Goal: Book appointment/travel/reservation

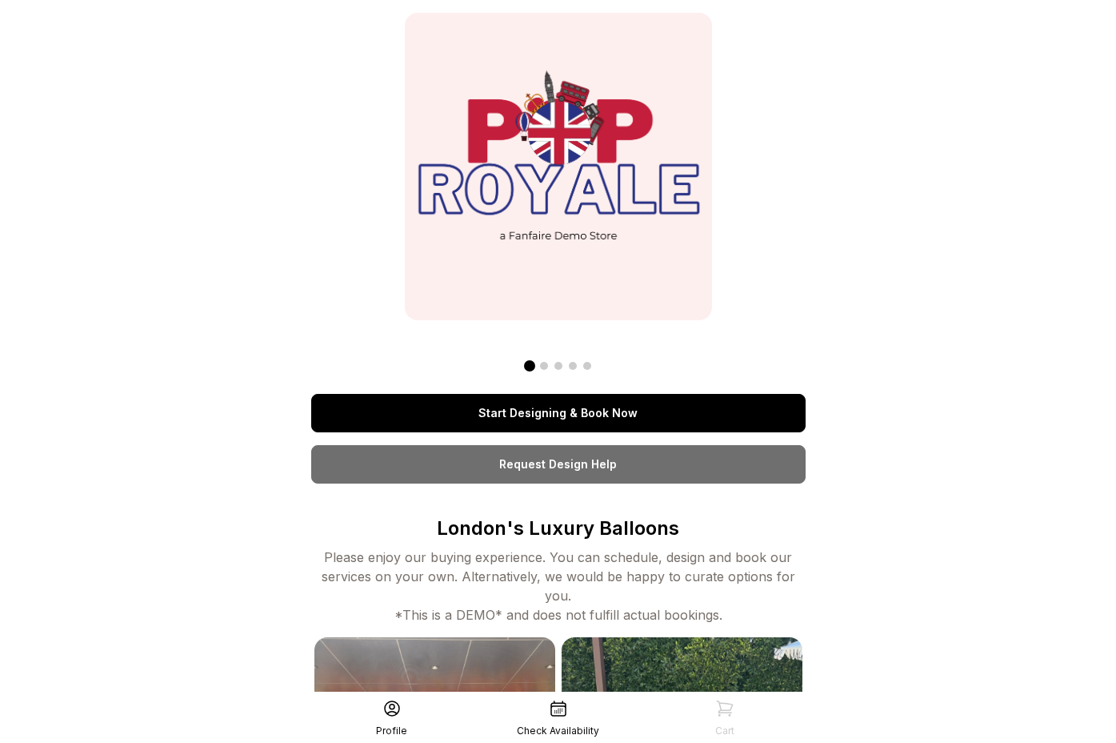
click at [572, 412] on link "Start Designing & Book Now" at bounding box center [558, 413] width 495 height 38
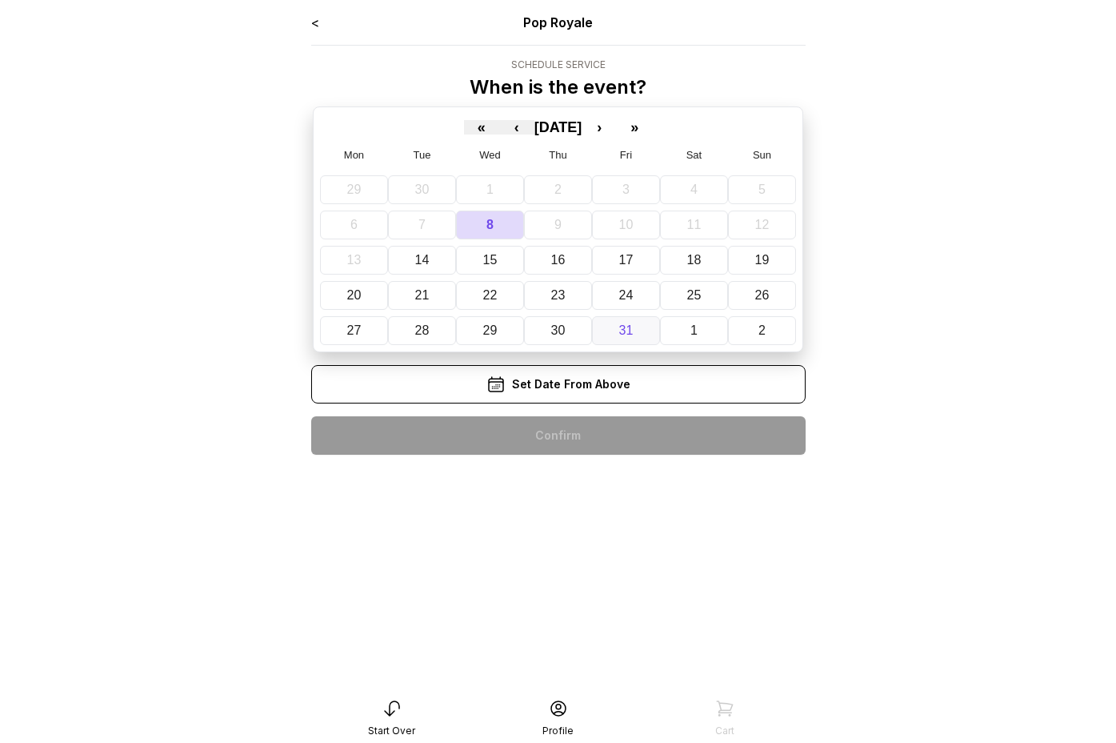
click at [620, 328] on abbr "31" at bounding box center [626, 330] width 14 height 14
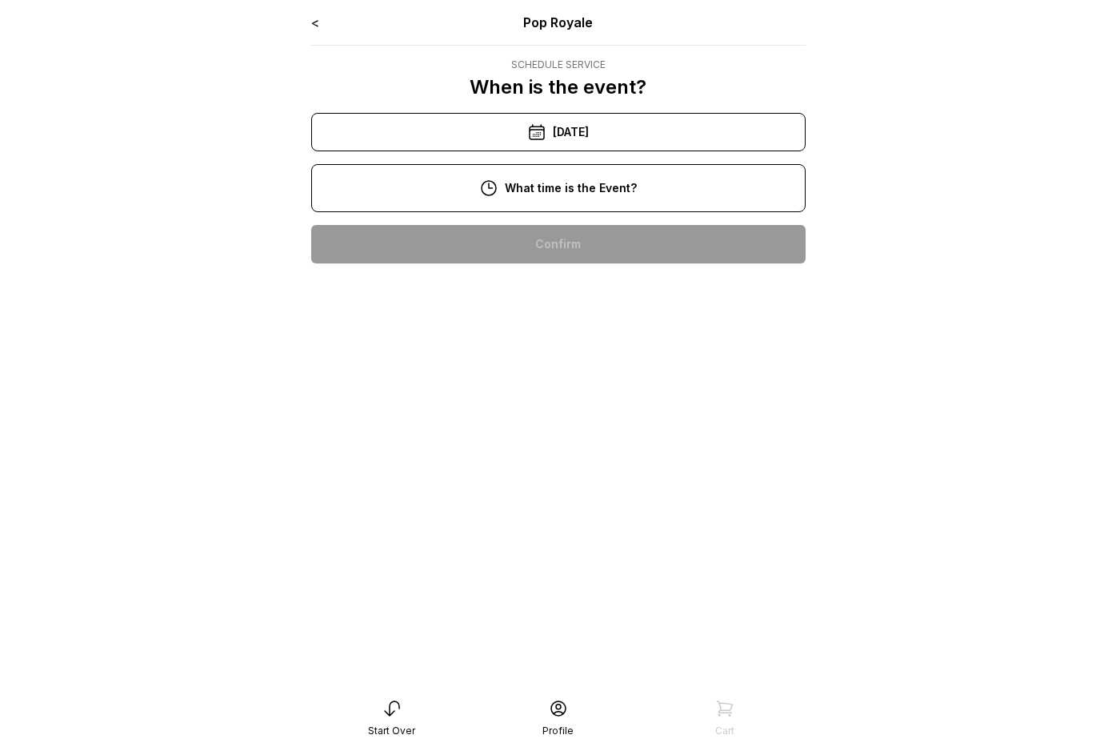
click at [592, 301] on div "11:00 am" at bounding box center [558, 295] width 469 height 38
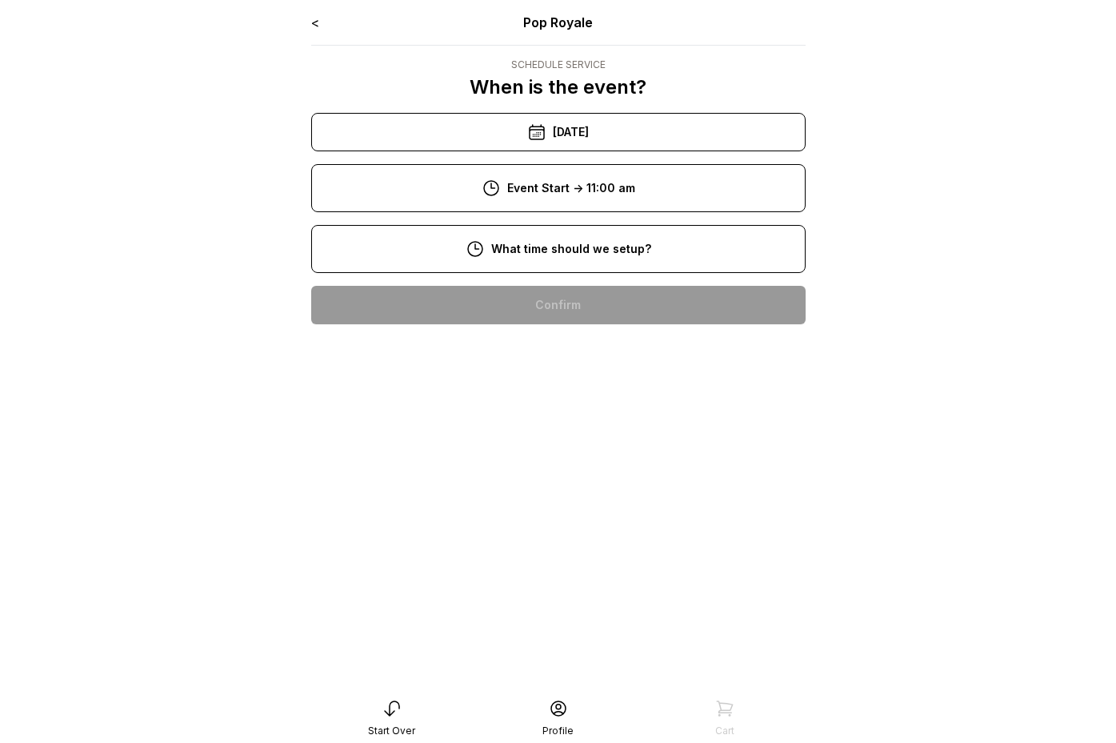
click at [583, 357] on div "9:00 am" at bounding box center [558, 356] width 469 height 38
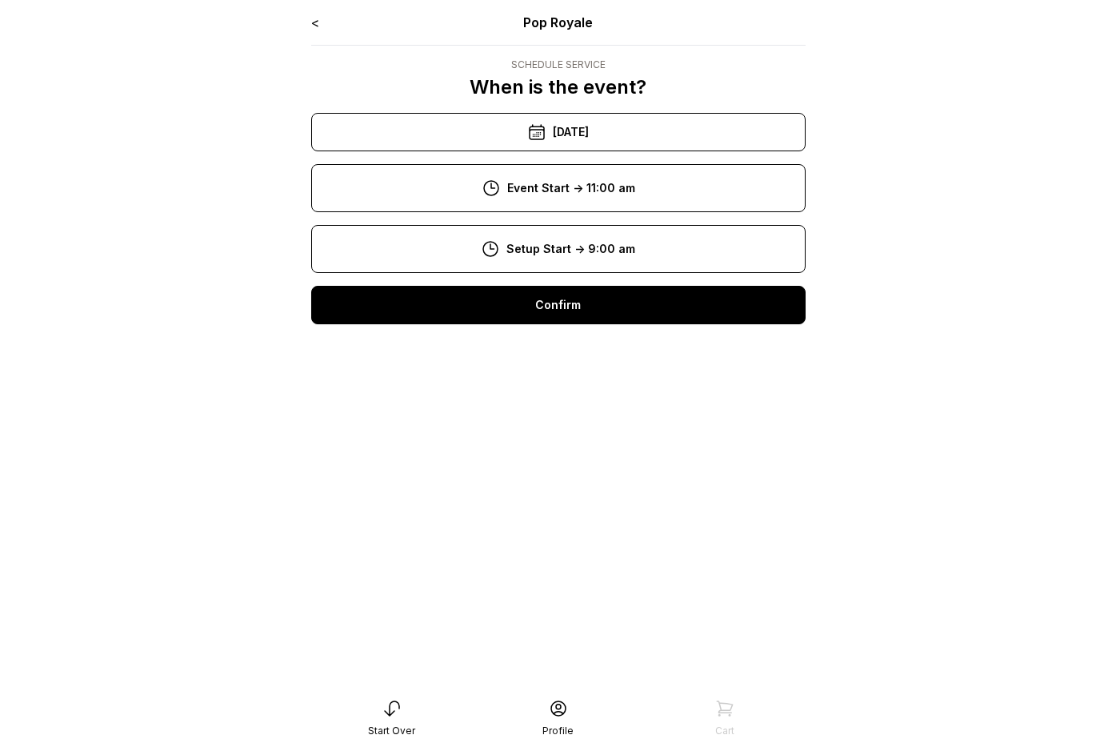
click at [574, 298] on div "Confirm" at bounding box center [558, 305] width 495 height 38
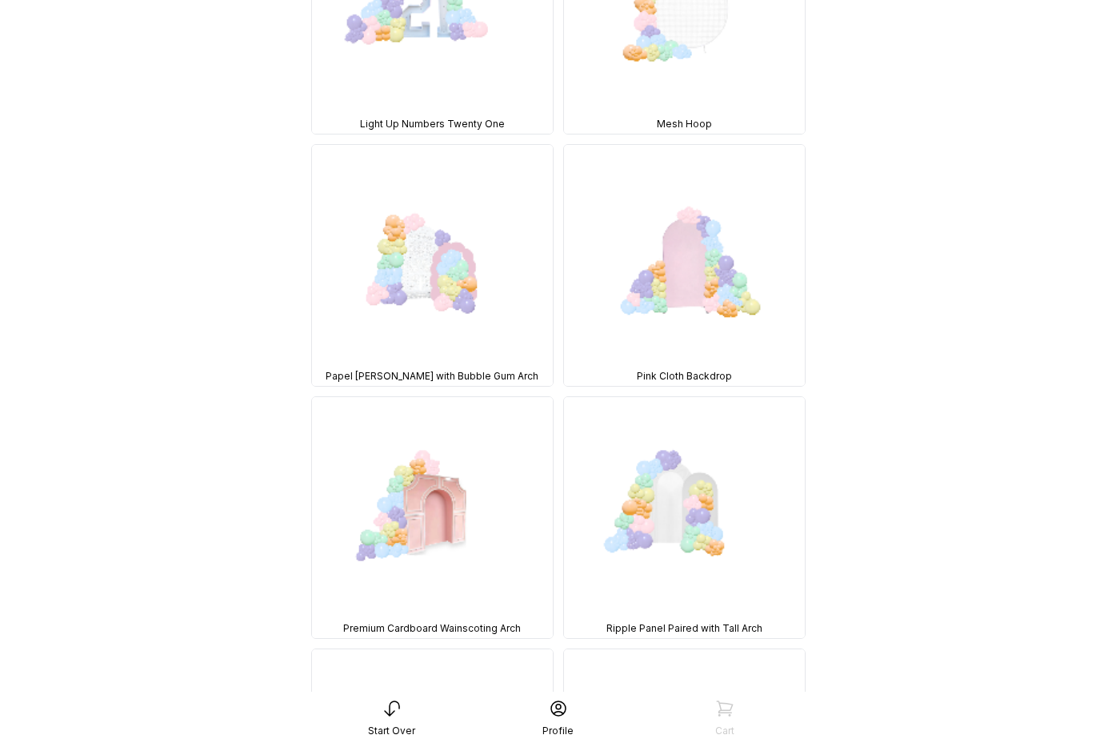
click at [639, 517] on img at bounding box center [684, 517] width 241 height 241
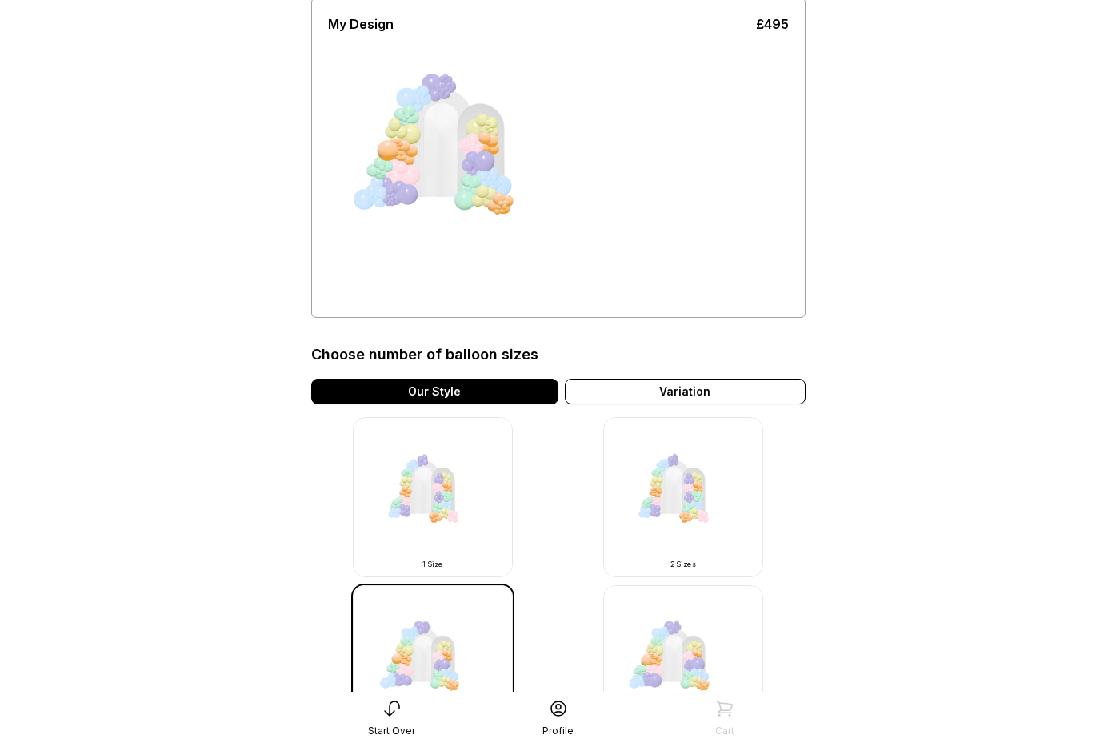
scroll to position [372, 0]
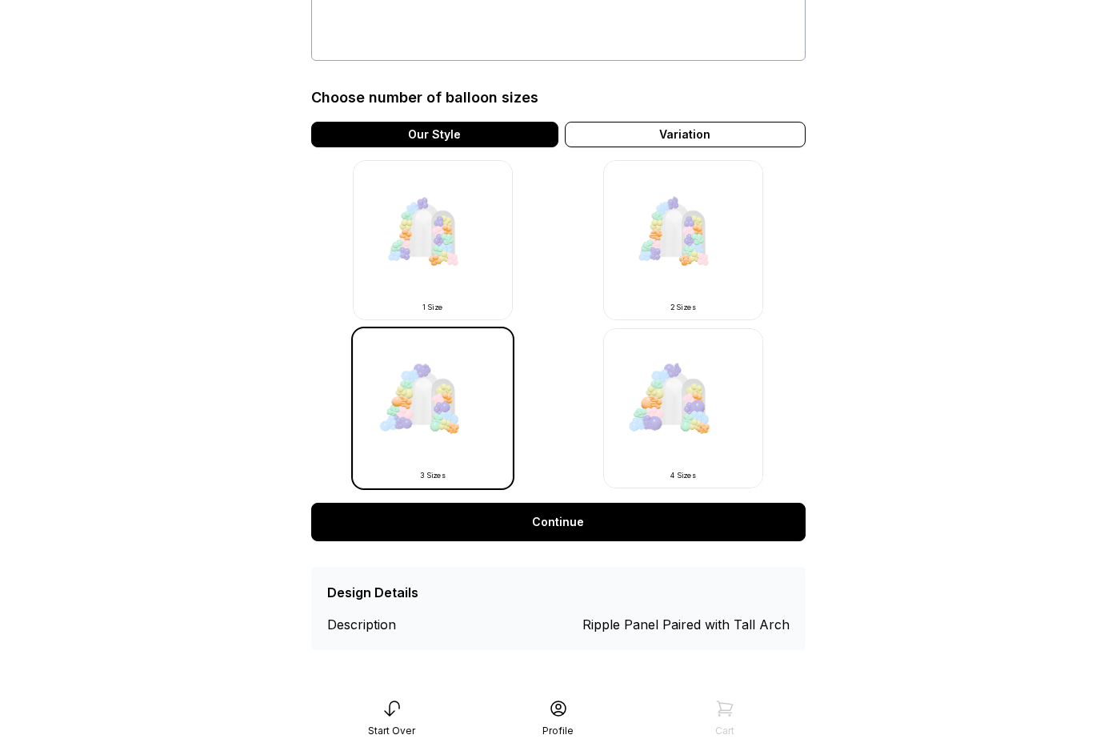
click at [639, 517] on link "Continue" at bounding box center [558, 522] width 495 height 38
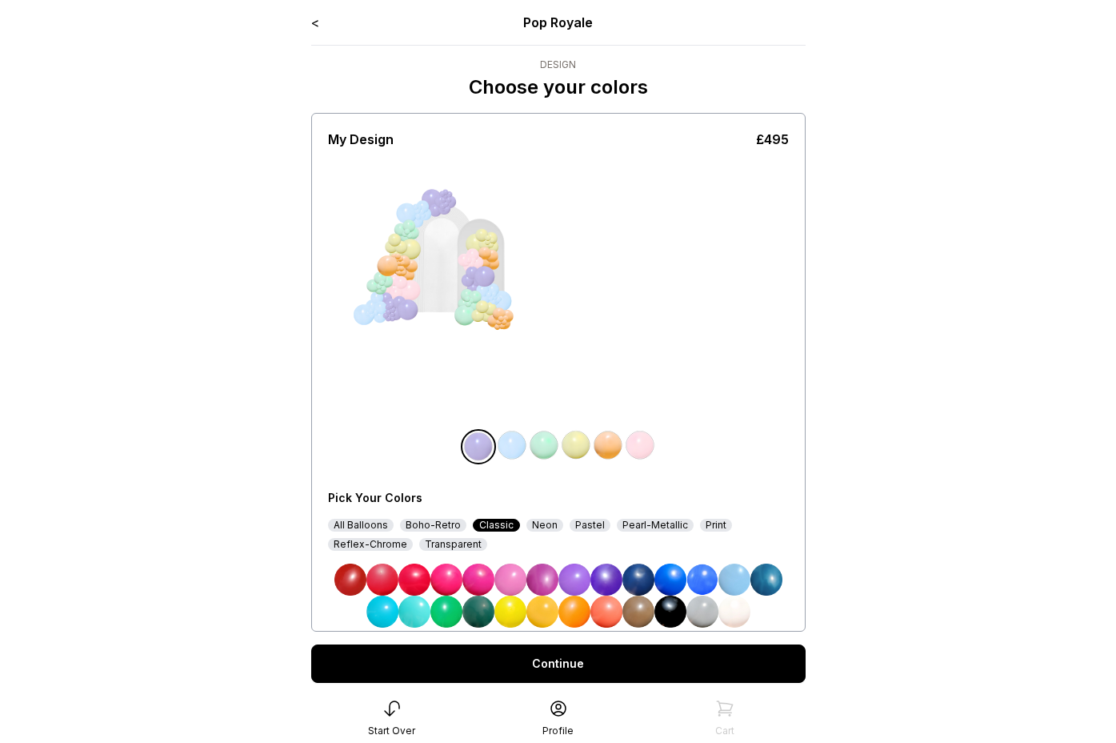
scroll to position [46, 0]
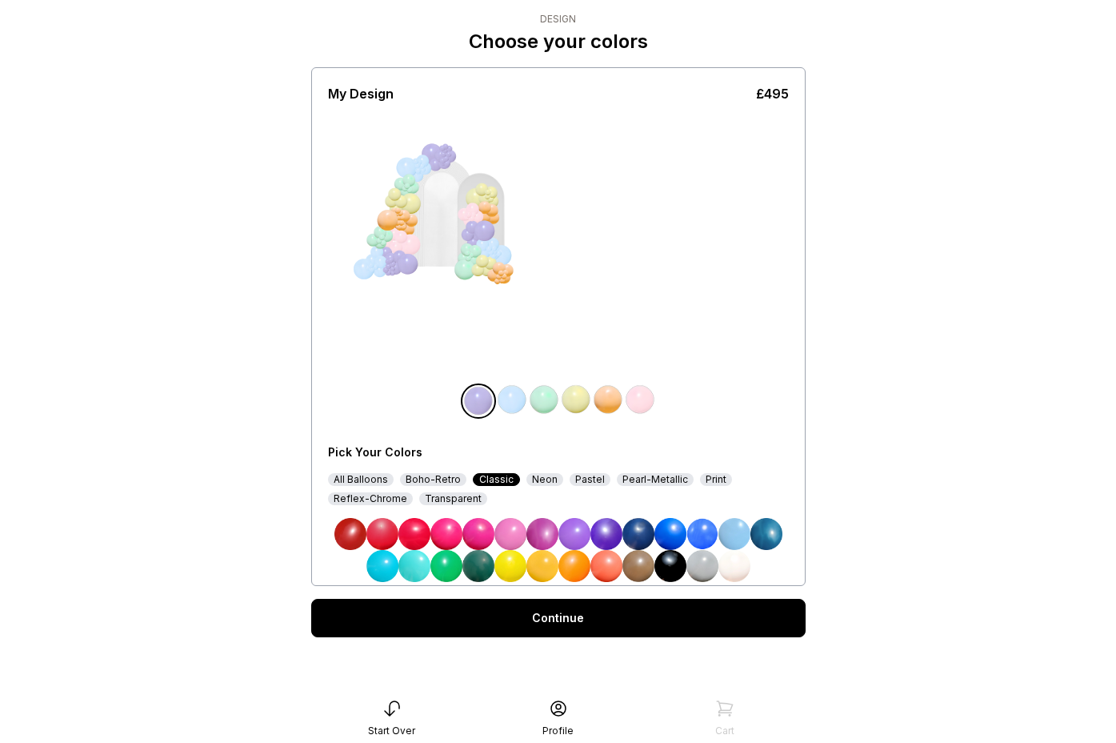
click at [616, 619] on link "Continue" at bounding box center [558, 618] width 495 height 38
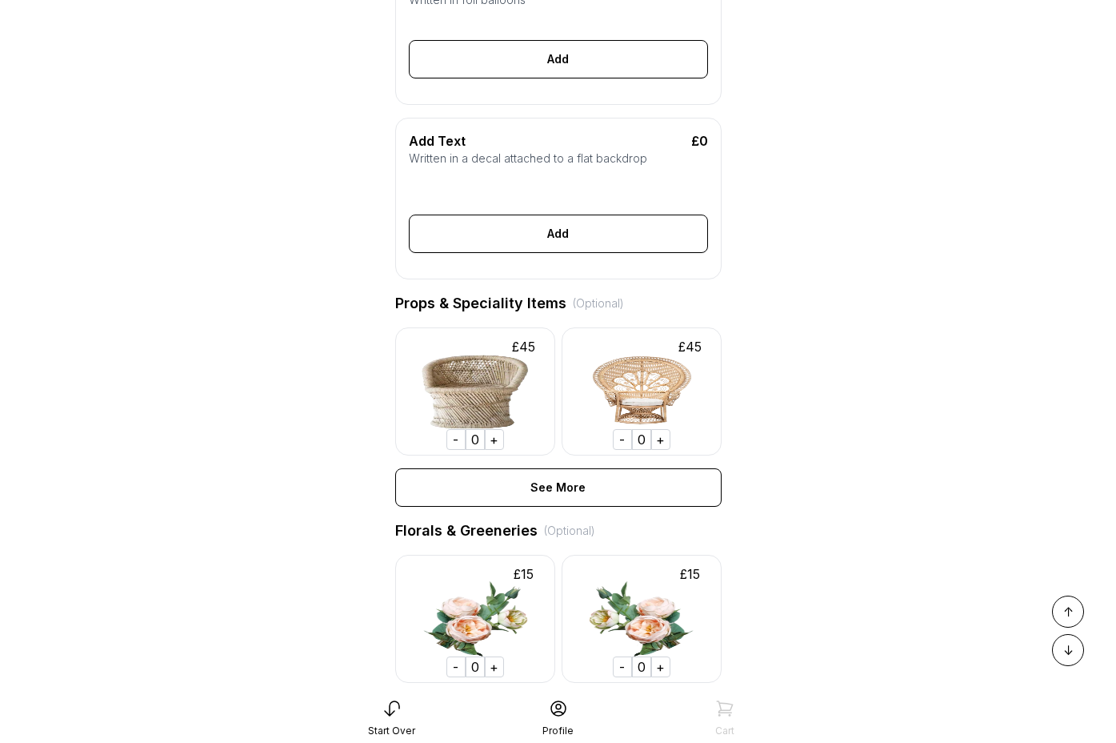
scroll to position [545, 0]
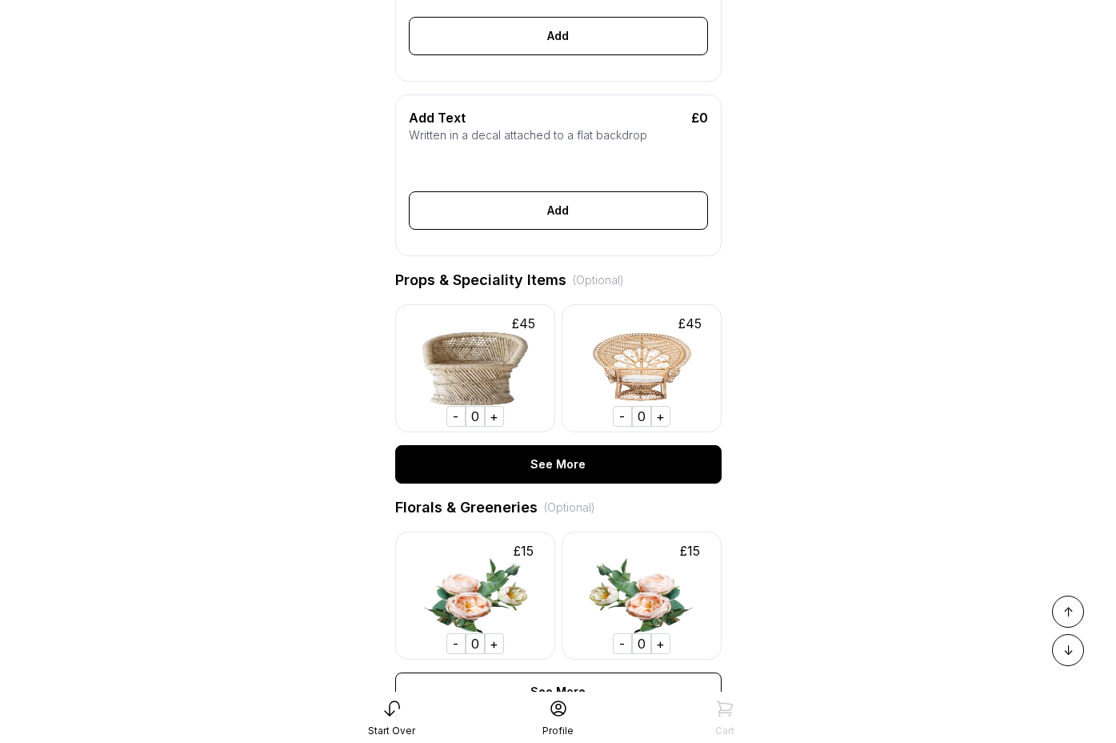
click at [586, 454] on div "See More" at bounding box center [558, 464] width 326 height 38
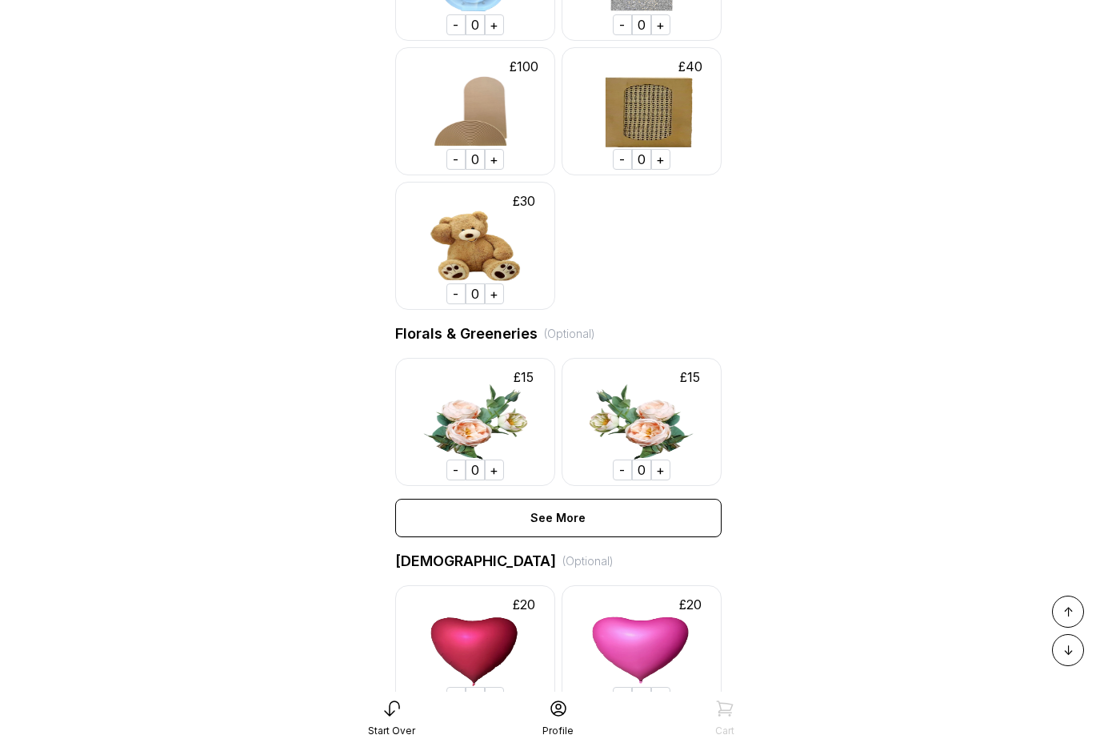
scroll to position [4341, 0]
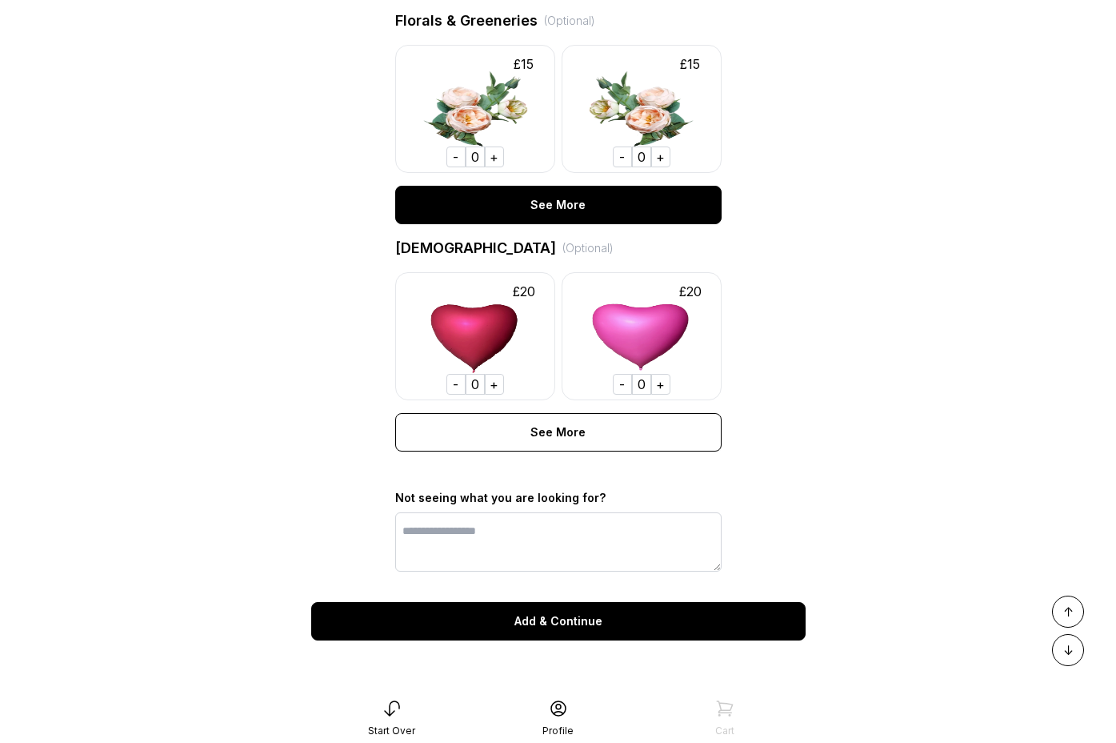
click at [592, 206] on div "See More" at bounding box center [558, 205] width 326 height 38
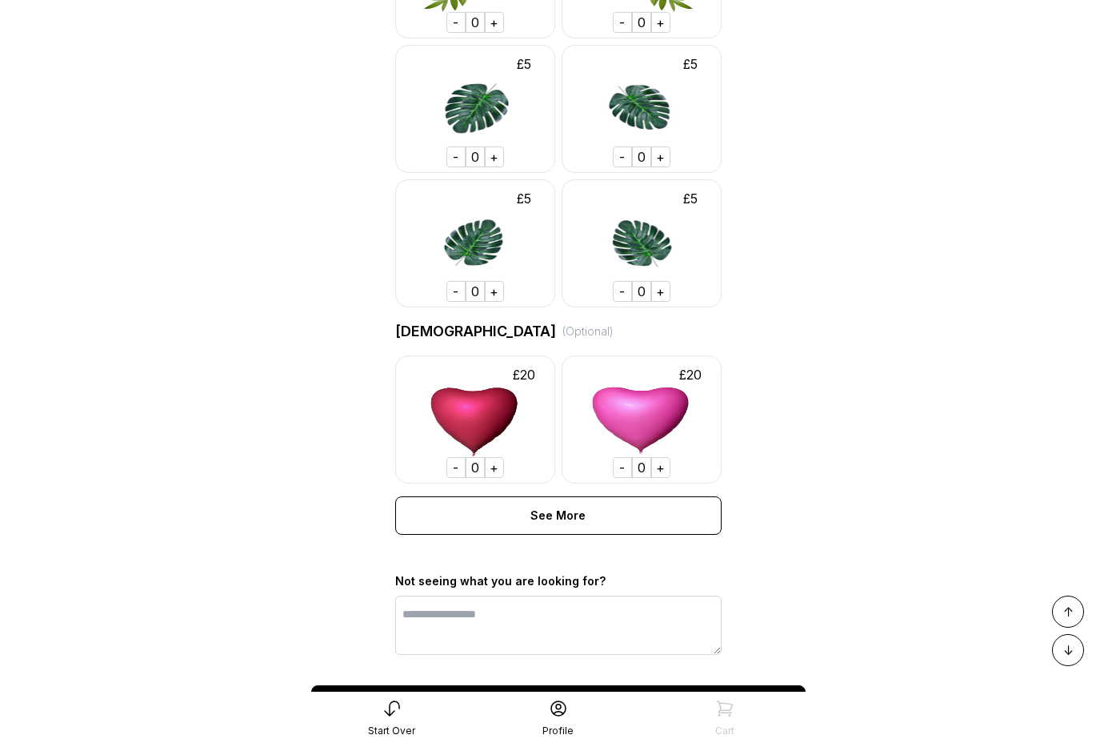
scroll to position [7382, 0]
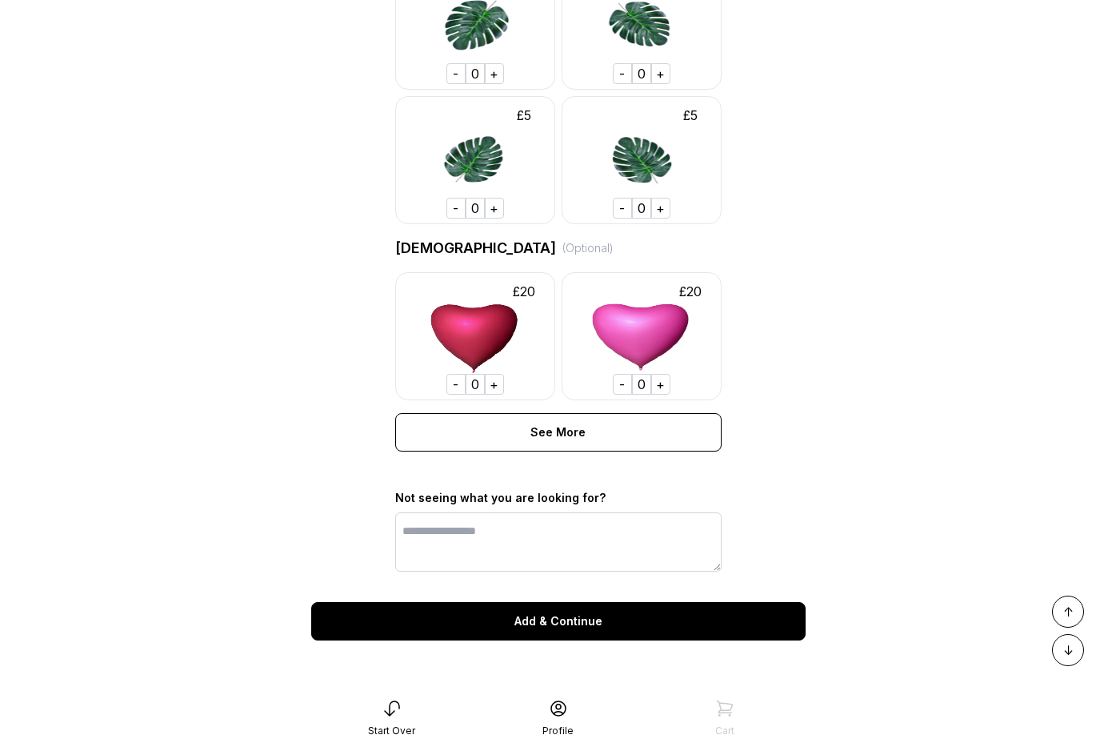
click at [582, 440] on div "See More" at bounding box center [558, 432] width 326 height 38
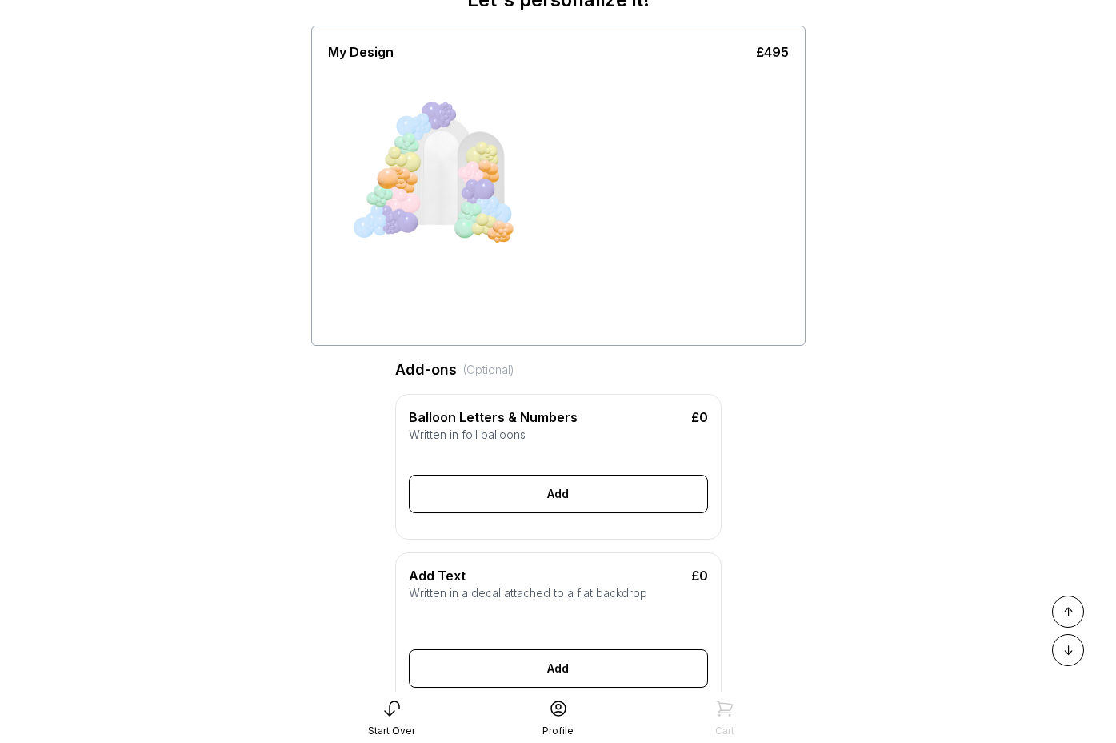
scroll to position [0, 0]
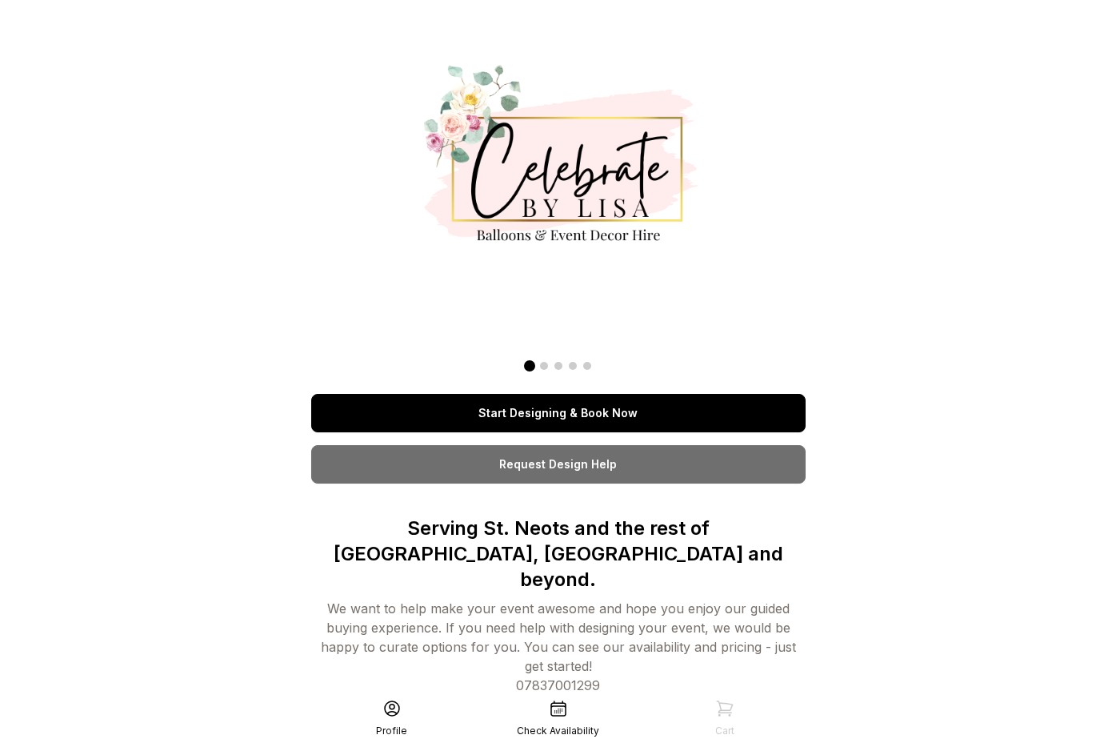
click at [536, 411] on link "Start Designing & Book Now" at bounding box center [558, 413] width 495 height 38
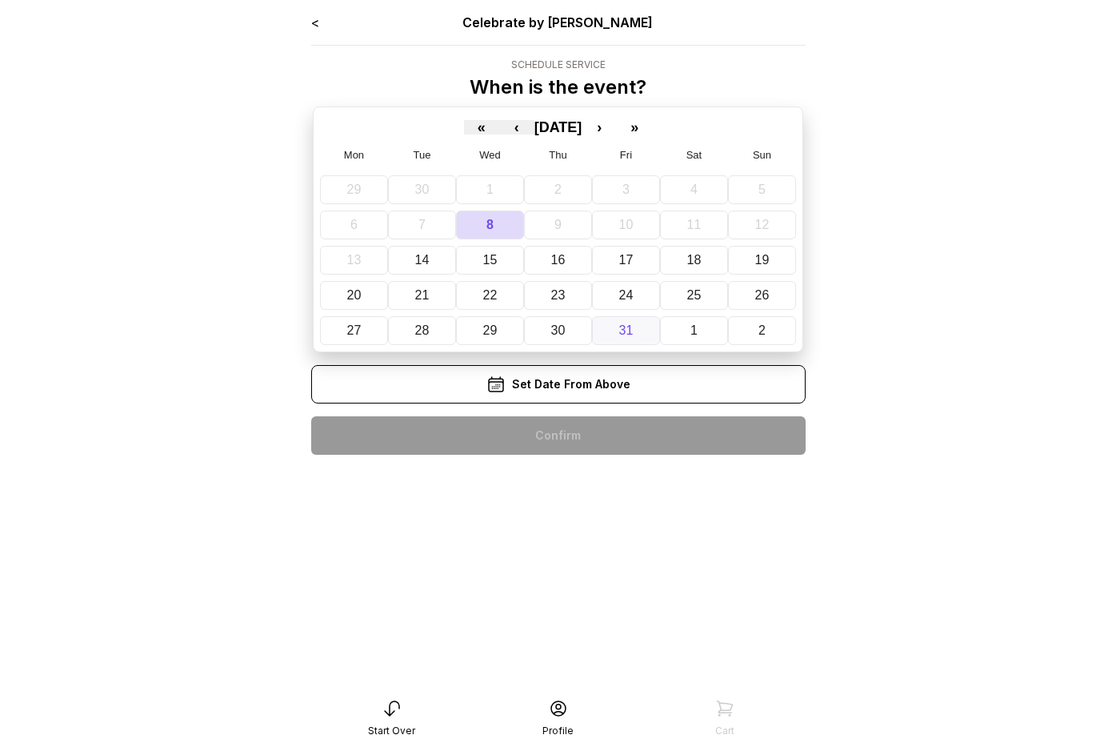
click at [630, 330] on abbr "31" at bounding box center [626, 330] width 14 height 14
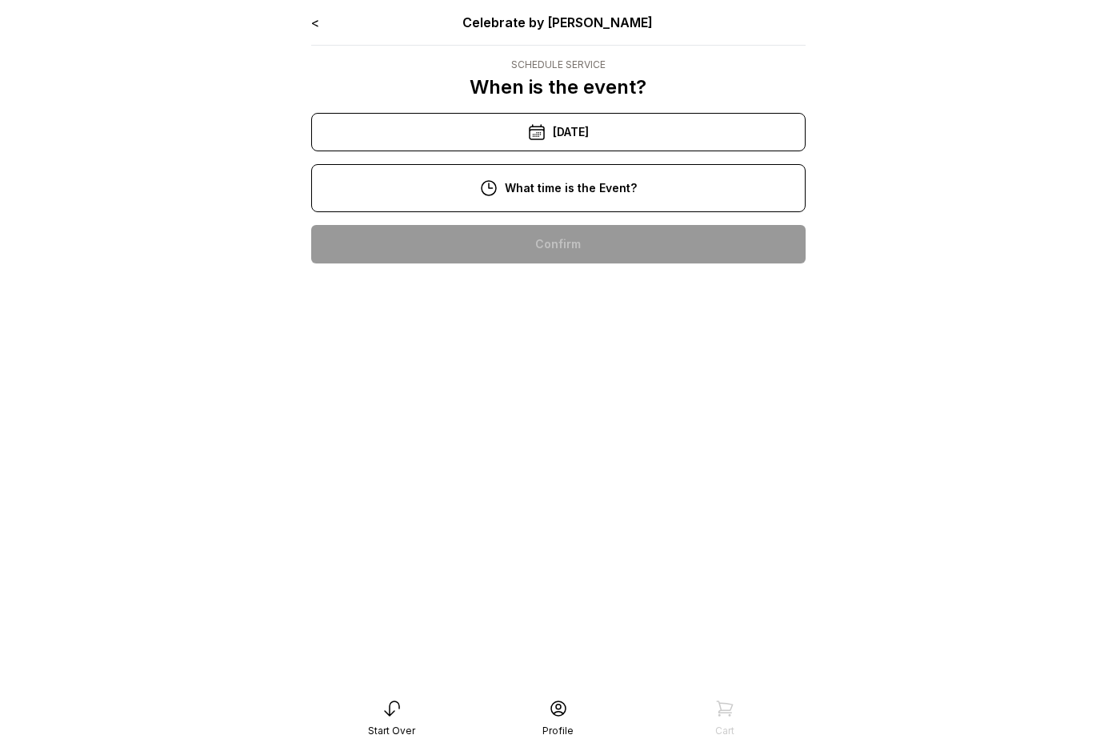
click at [606, 287] on div "11:00 am" at bounding box center [558, 295] width 469 height 38
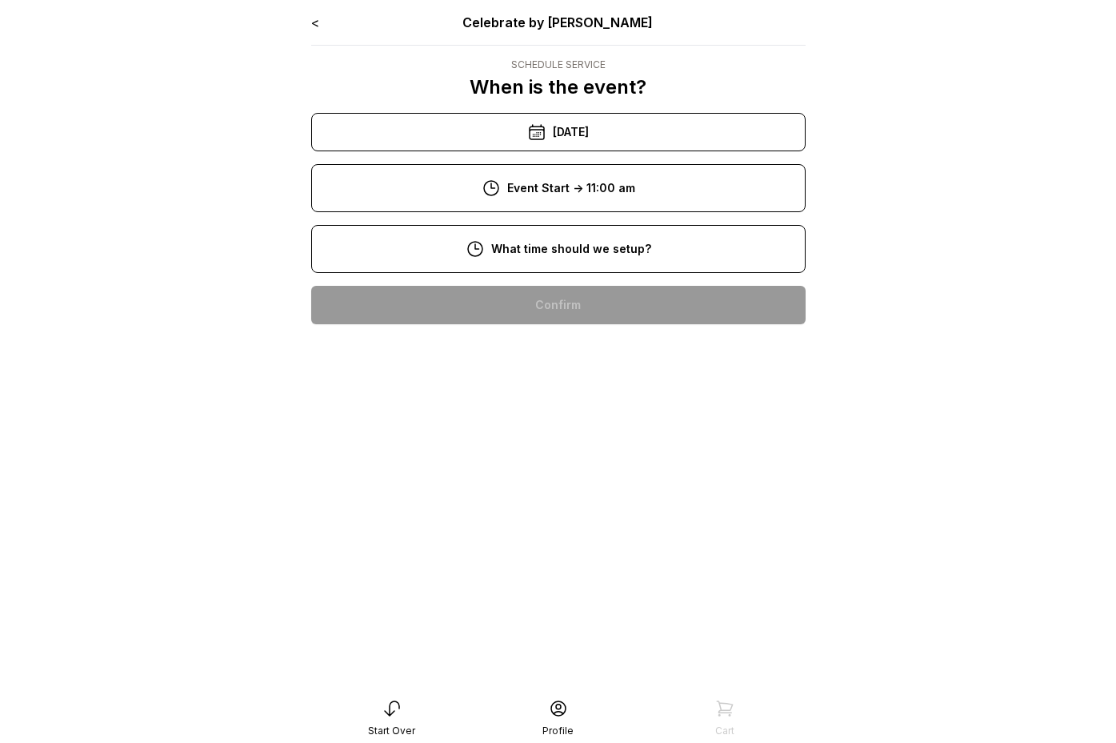
click at [592, 342] on div "9:00 am" at bounding box center [558, 356] width 469 height 38
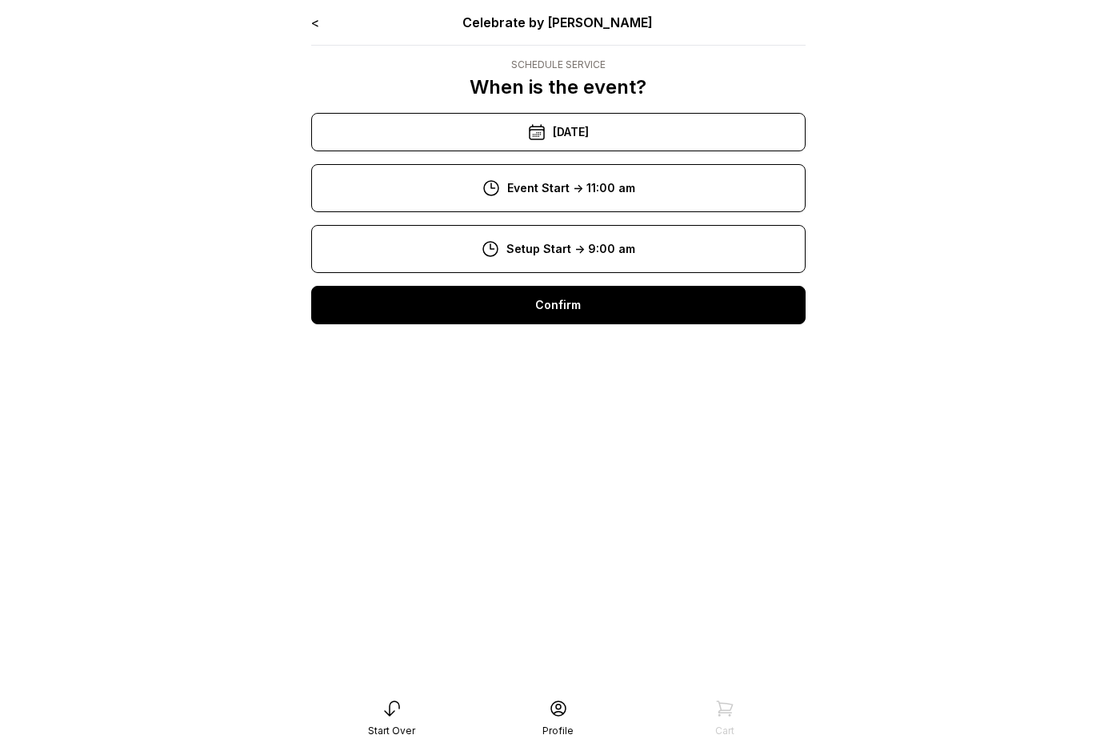
click at [591, 338] on div "< Celebrate by Lisa Schedule Service When is the event? « ‹ October 2025 › » Mo…" at bounding box center [558, 371] width 520 height 743
click at [587, 306] on div "Confirm" at bounding box center [558, 305] width 495 height 38
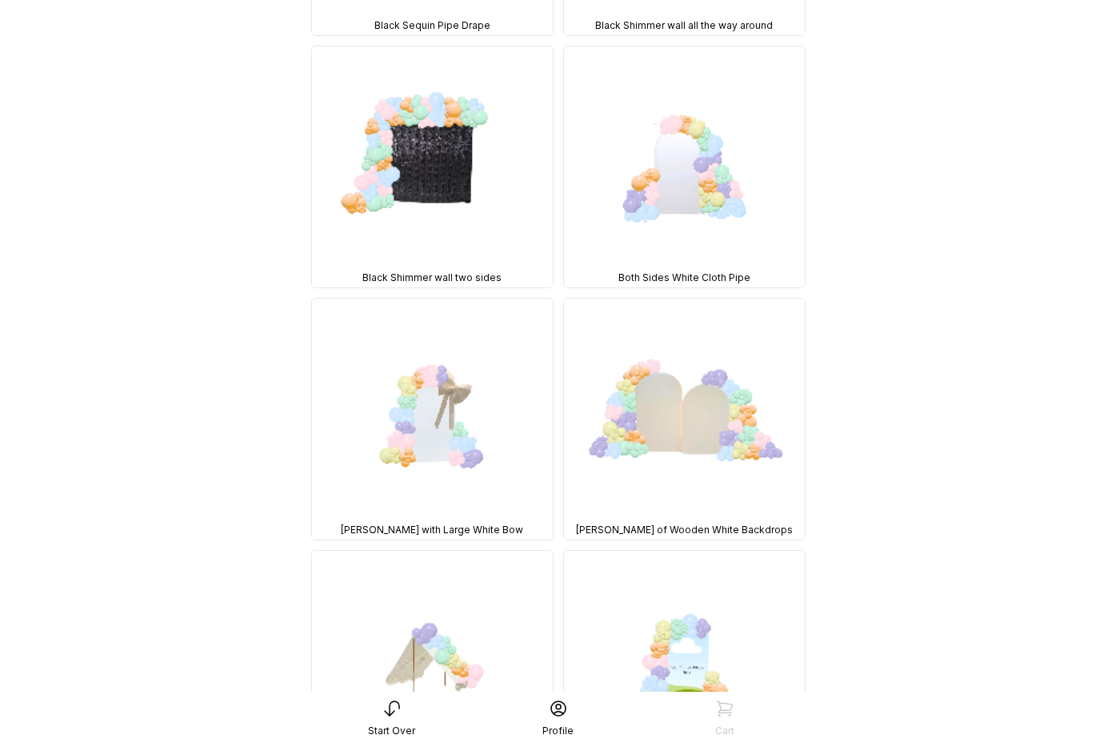
scroll to position [1151, 0]
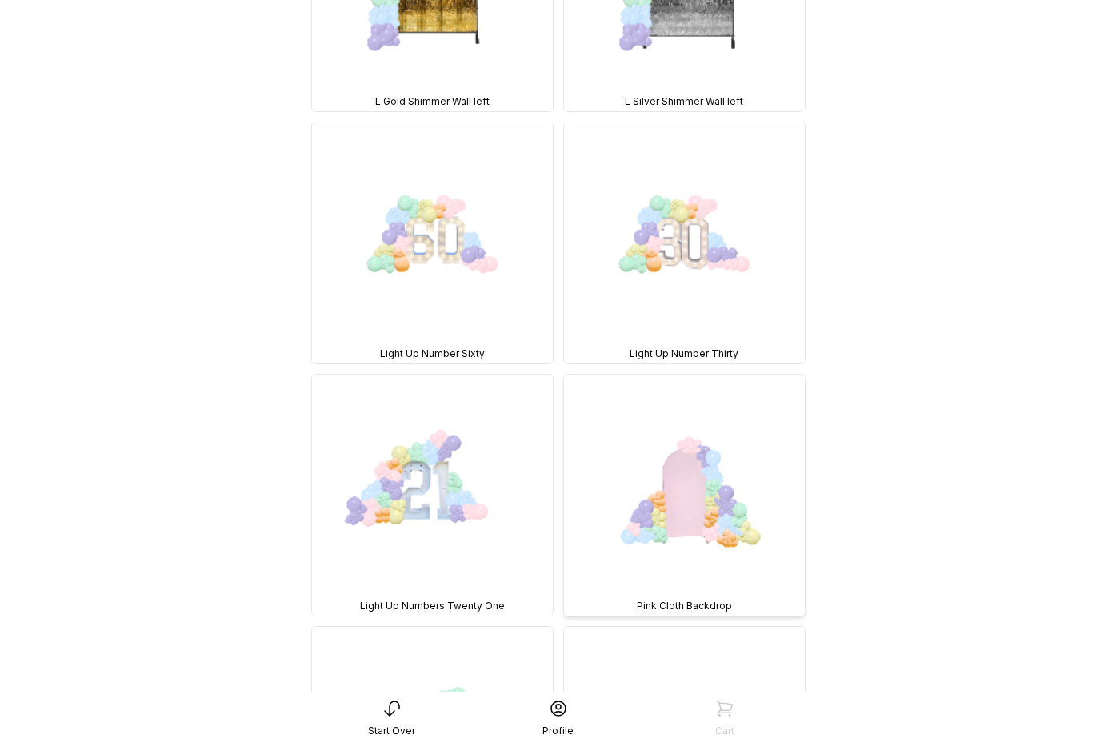
click at [695, 429] on img at bounding box center [684, 494] width 241 height 241
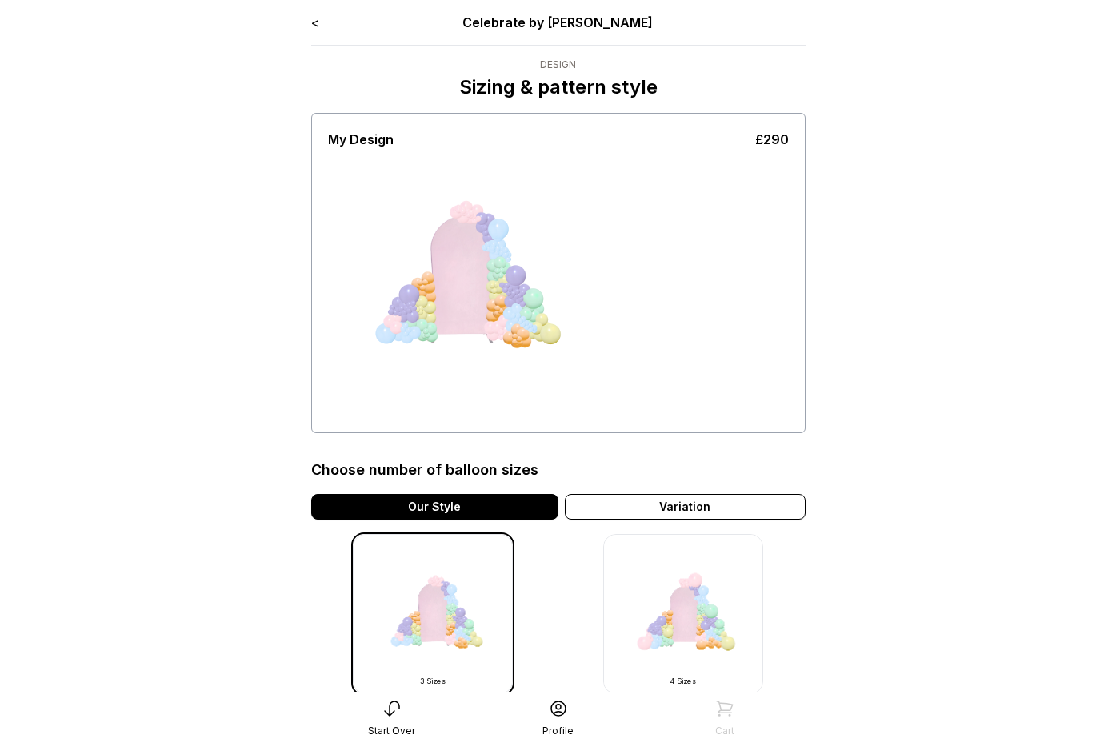
click at [314, 21] on link "<" at bounding box center [315, 22] width 8 height 16
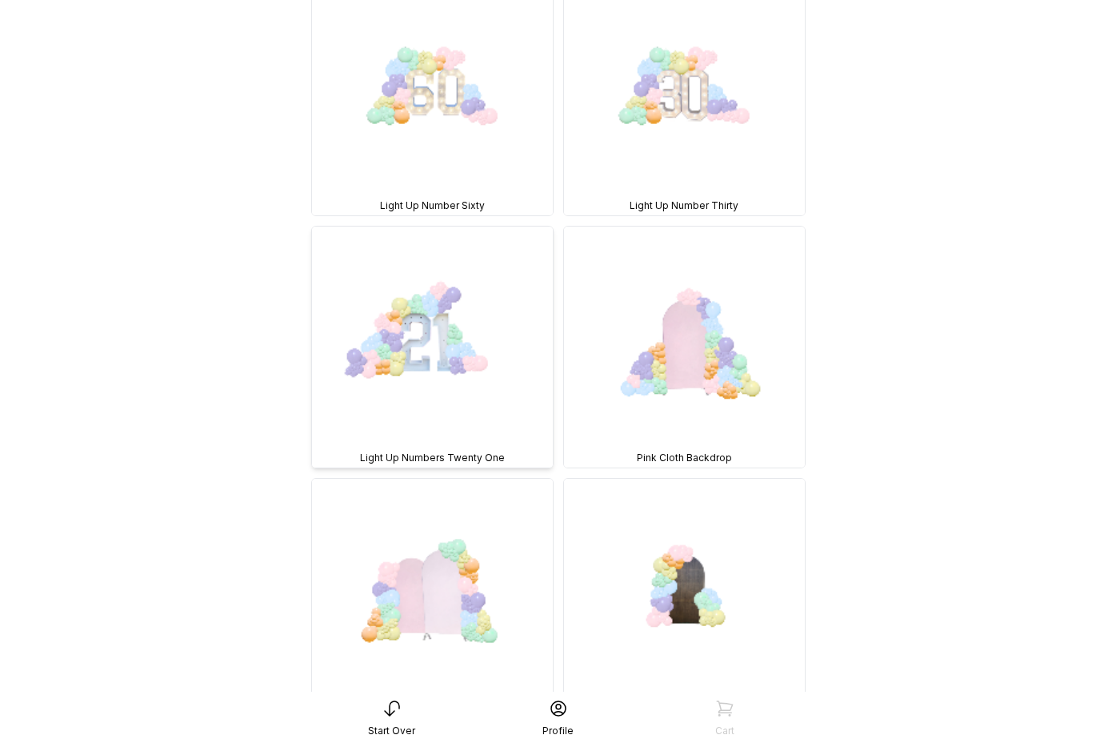
click at [451, 282] on img at bounding box center [432, 346] width 241 height 241
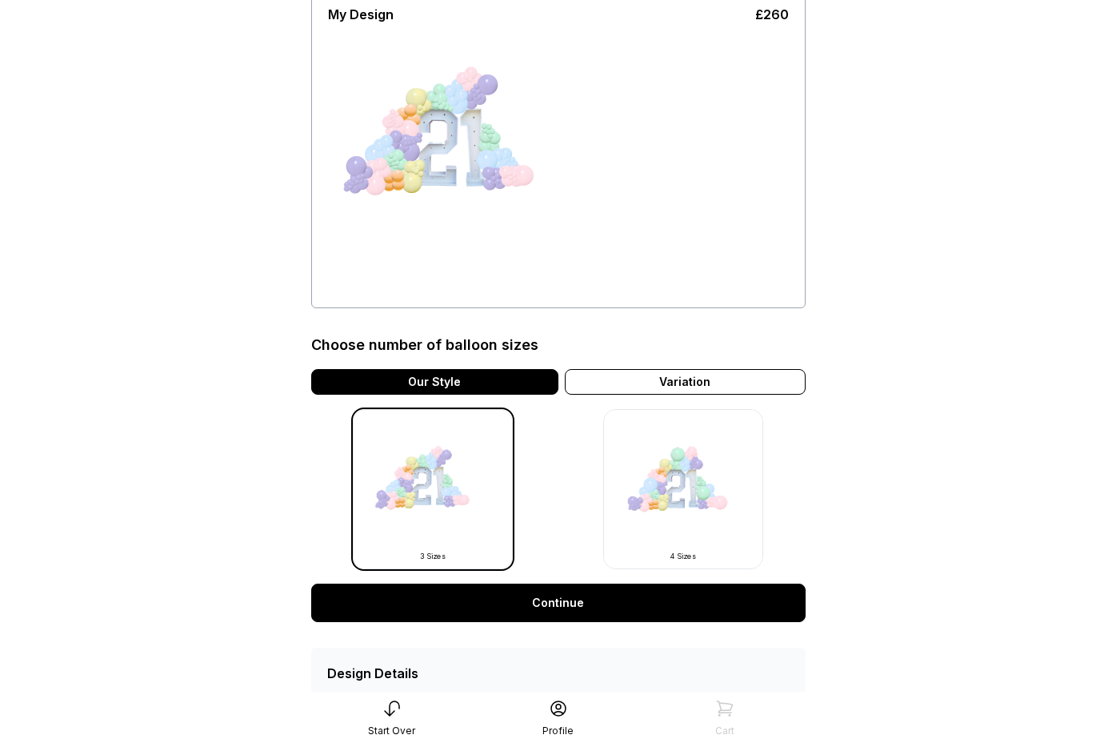
scroll to position [206, 0]
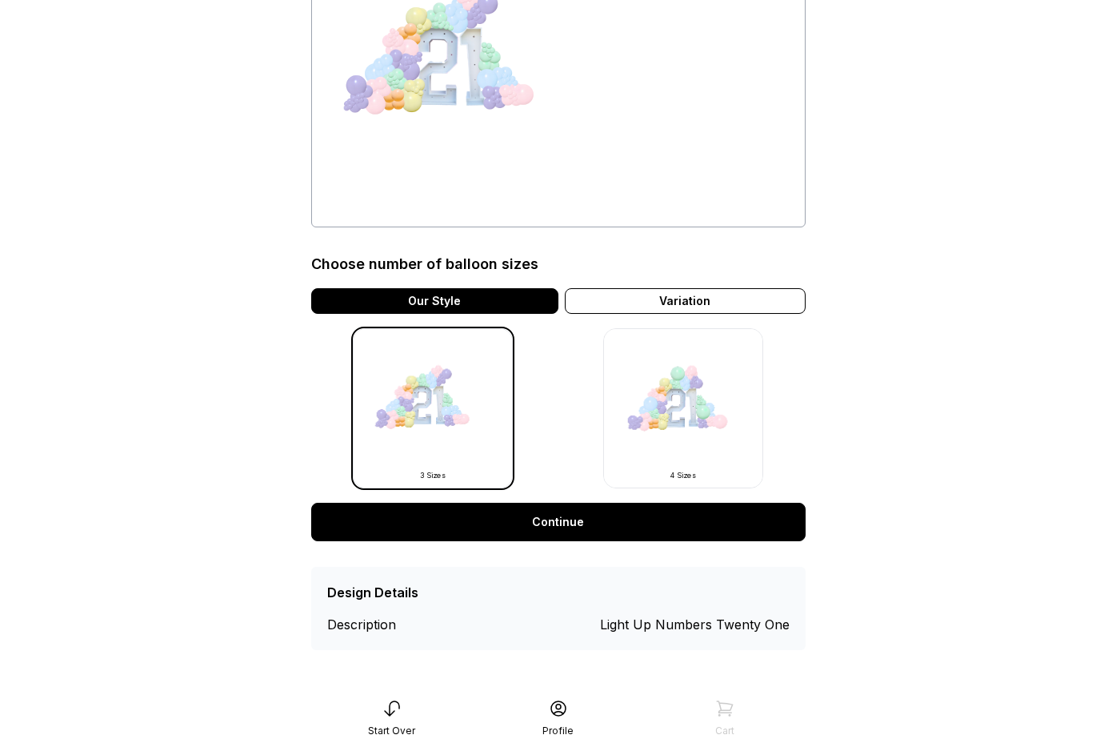
click at [669, 390] on img at bounding box center [683, 408] width 160 height 160
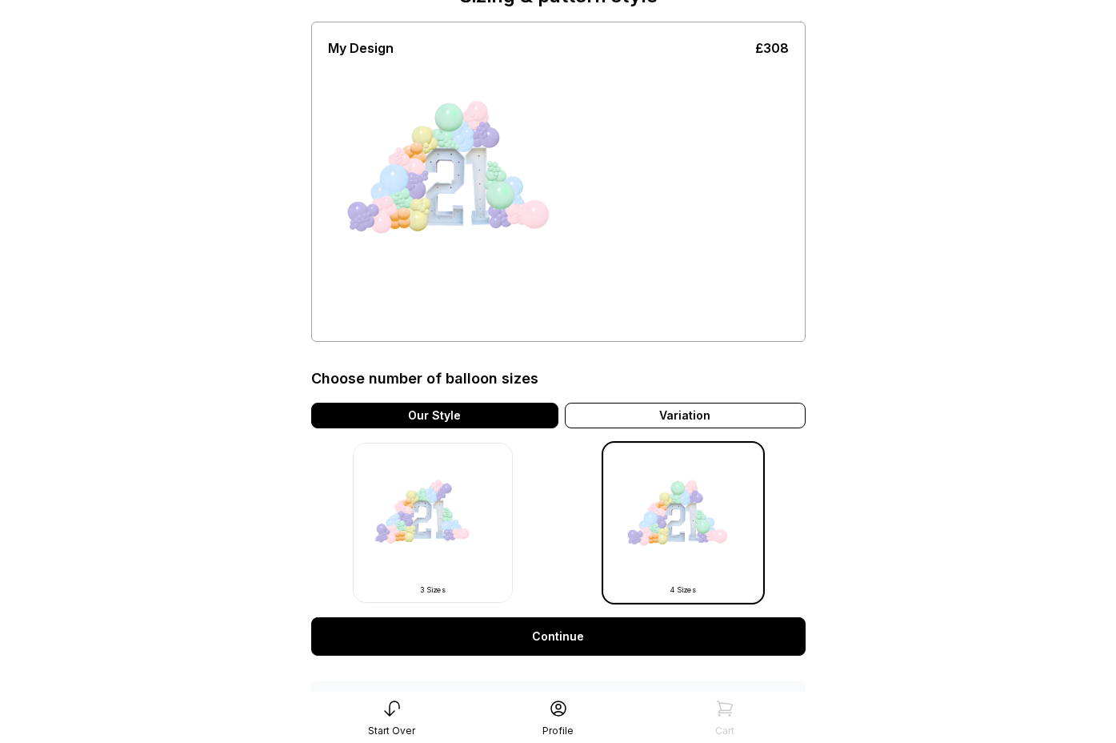
scroll to position [206, 0]
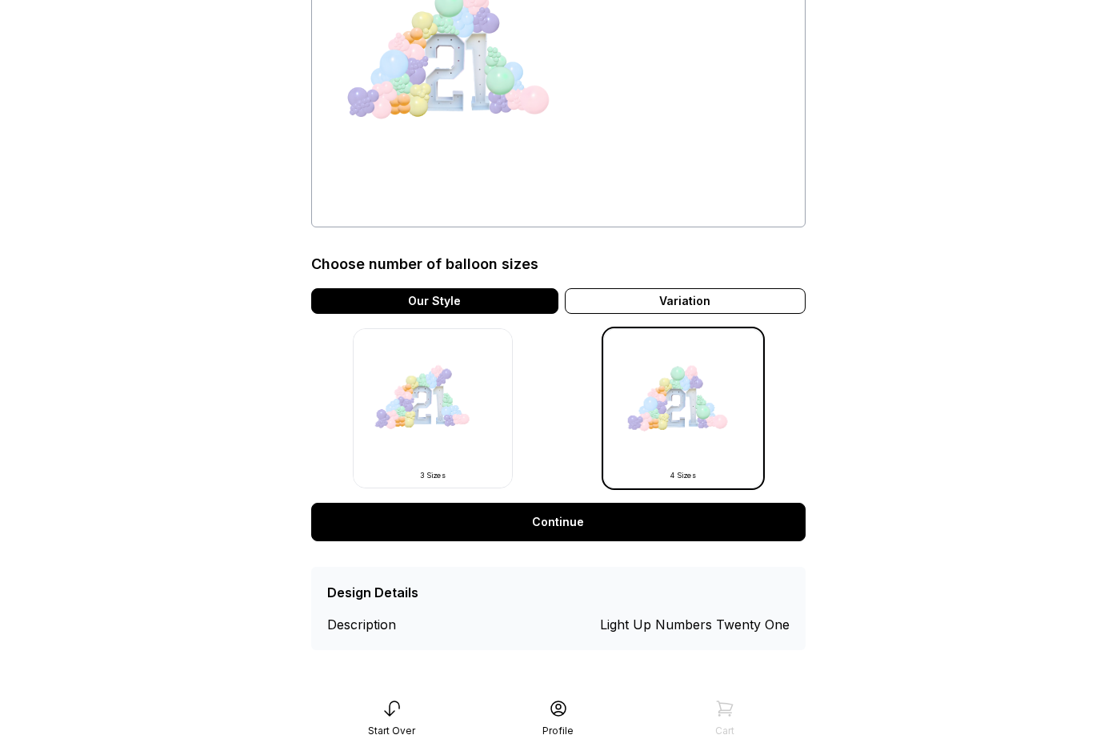
click at [607, 518] on link "Continue" at bounding box center [558, 522] width 495 height 38
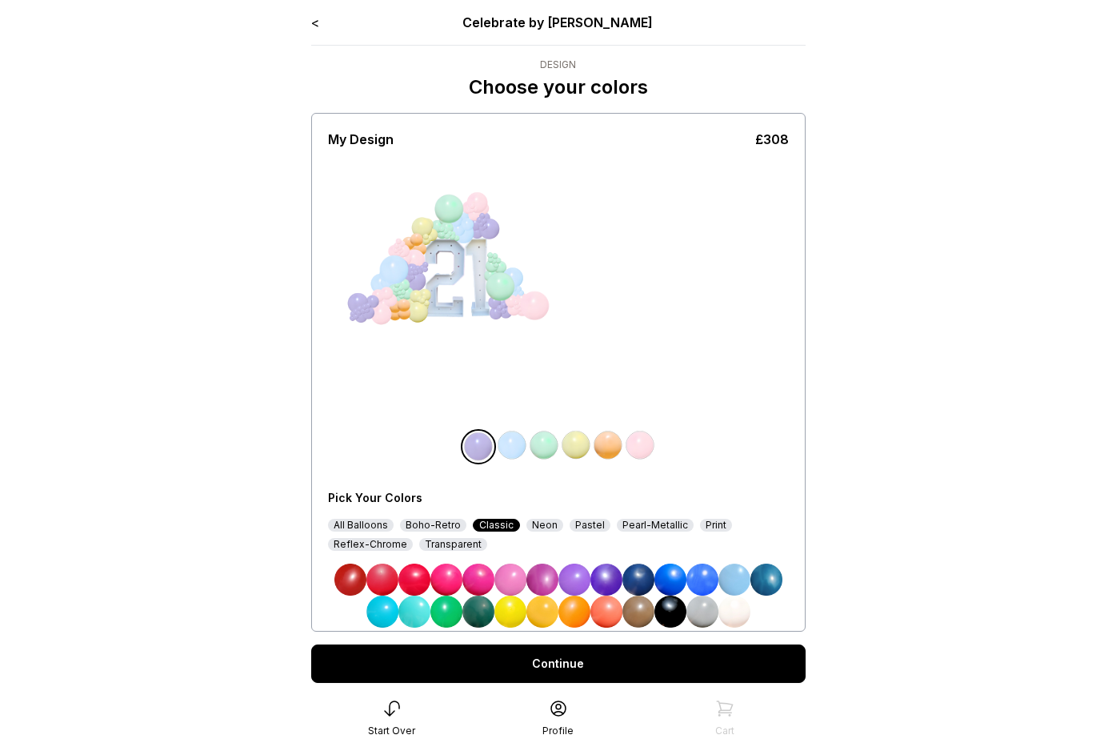
click at [572, 582] on img at bounding box center [575, 579] width 32 height 32
click at [591, 654] on link "Continue" at bounding box center [558, 663] width 495 height 38
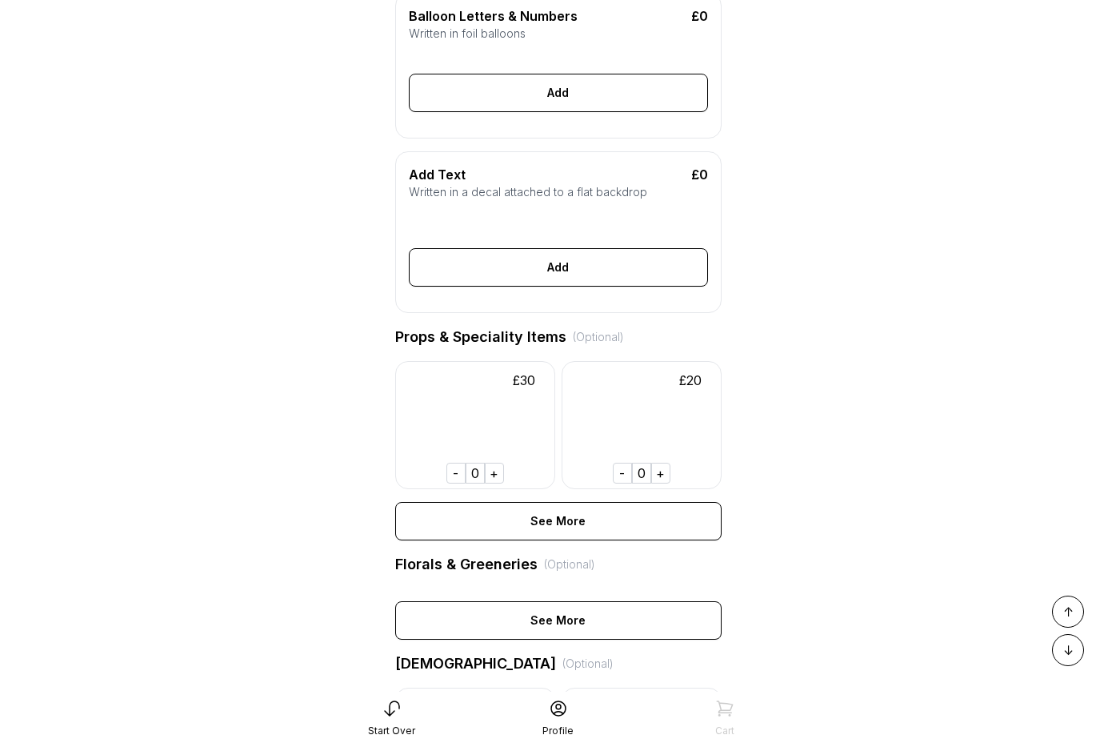
scroll to position [507, 0]
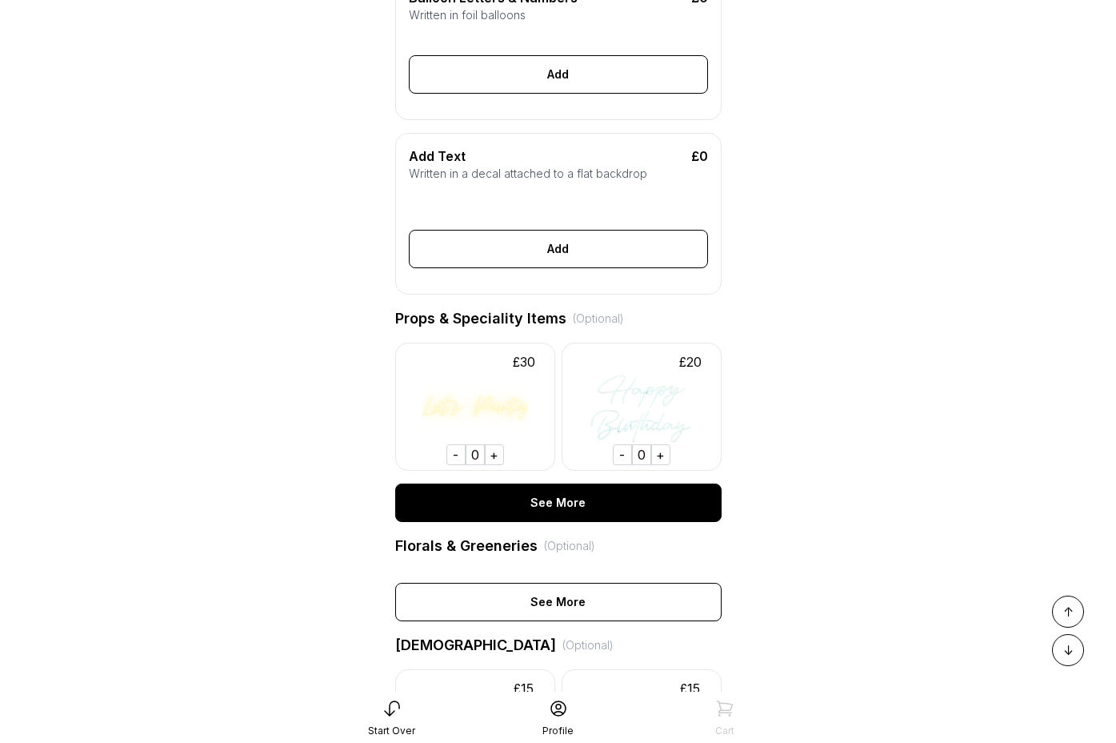
click at [591, 499] on div "See More" at bounding box center [558, 502] width 326 height 38
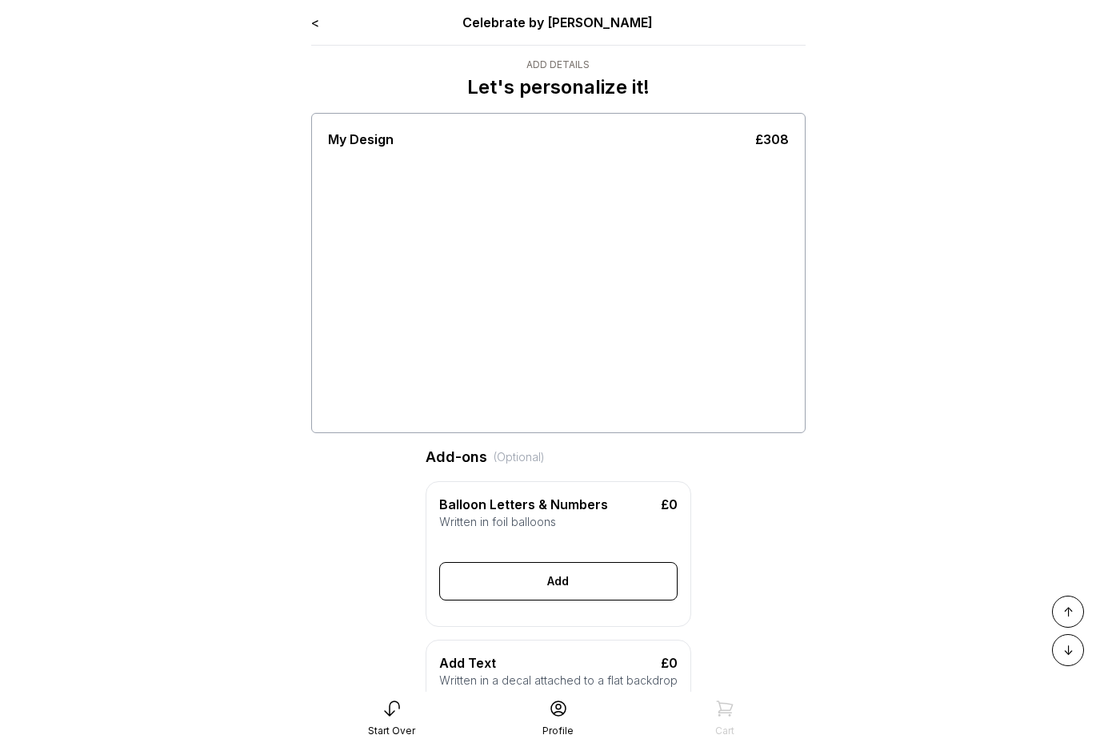
scroll to position [507, 0]
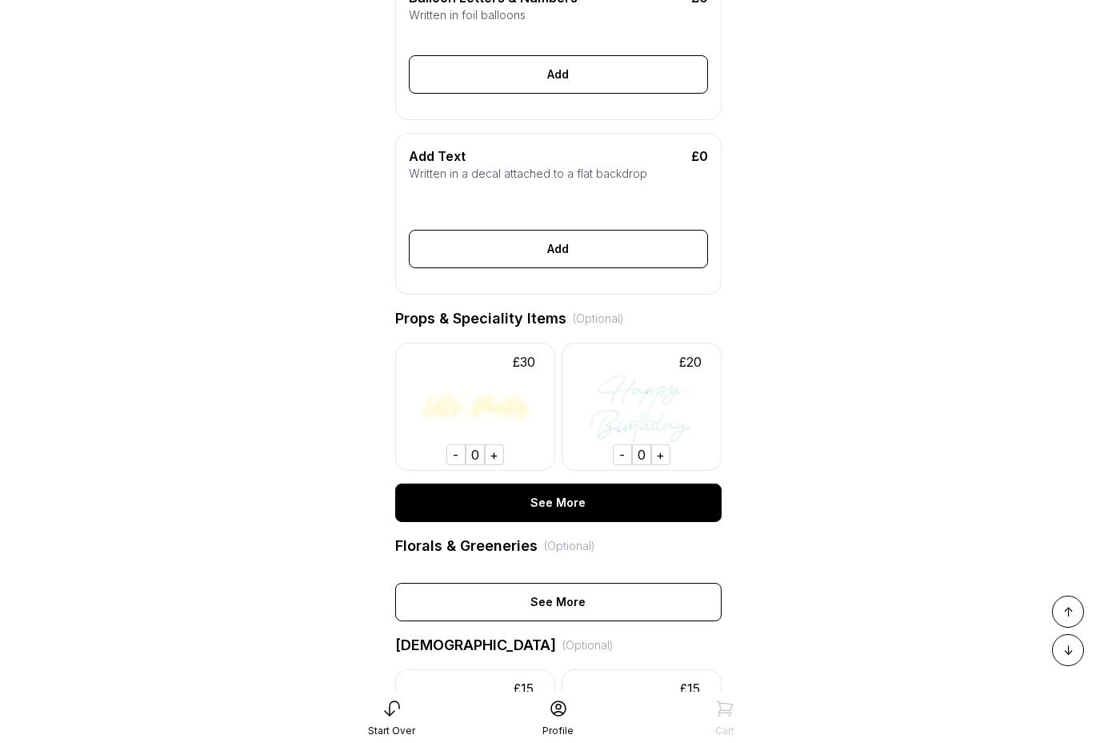
click at [530, 499] on div "See More" at bounding box center [558, 502] width 326 height 38
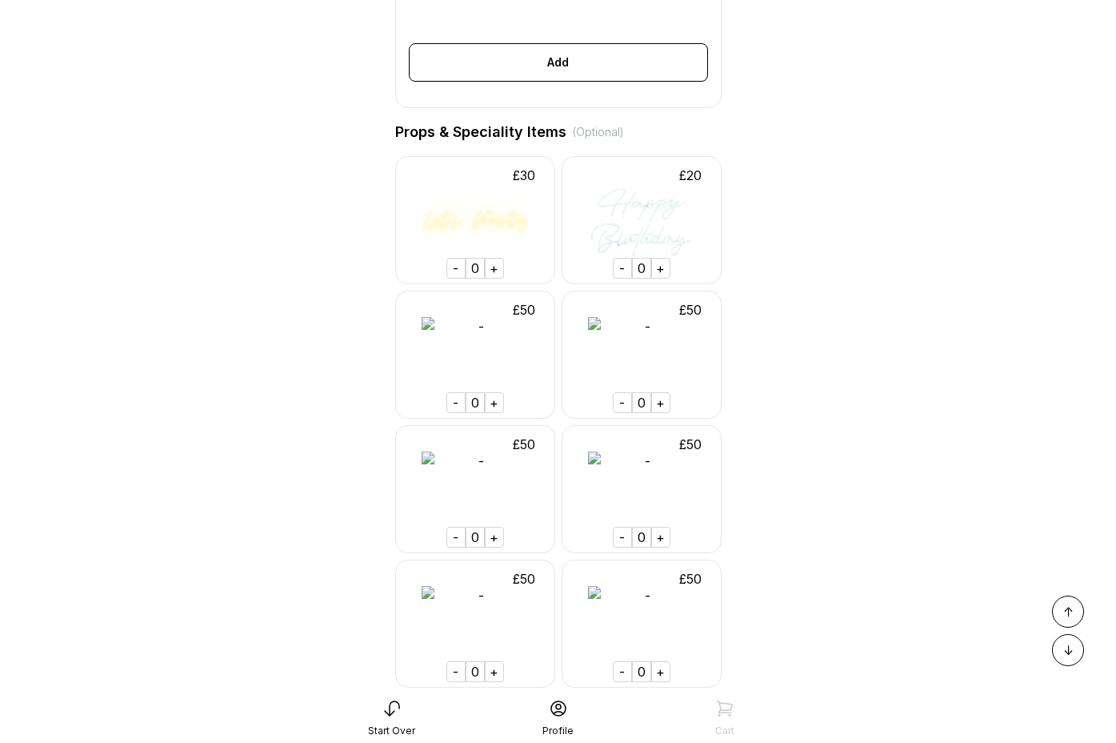
scroll to position [715, 0]
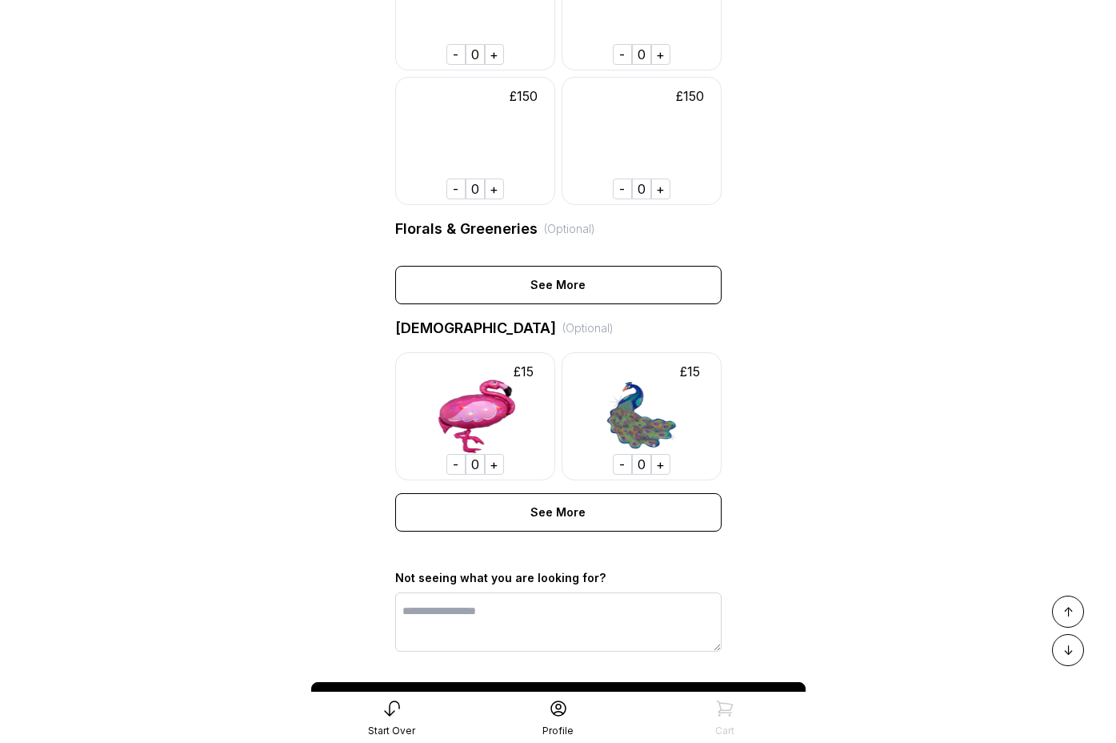
scroll to position [3947, 0]
